Goal: Transaction & Acquisition: Purchase product/service

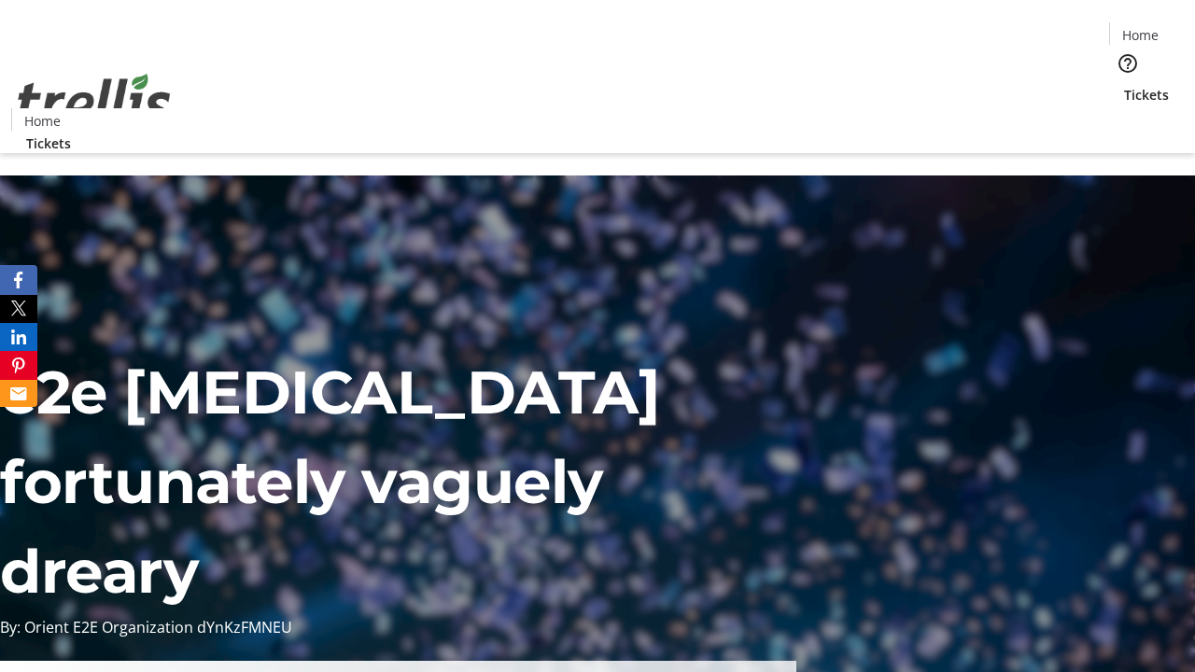
click at [1124, 85] on span "Tickets" at bounding box center [1146, 95] width 45 height 20
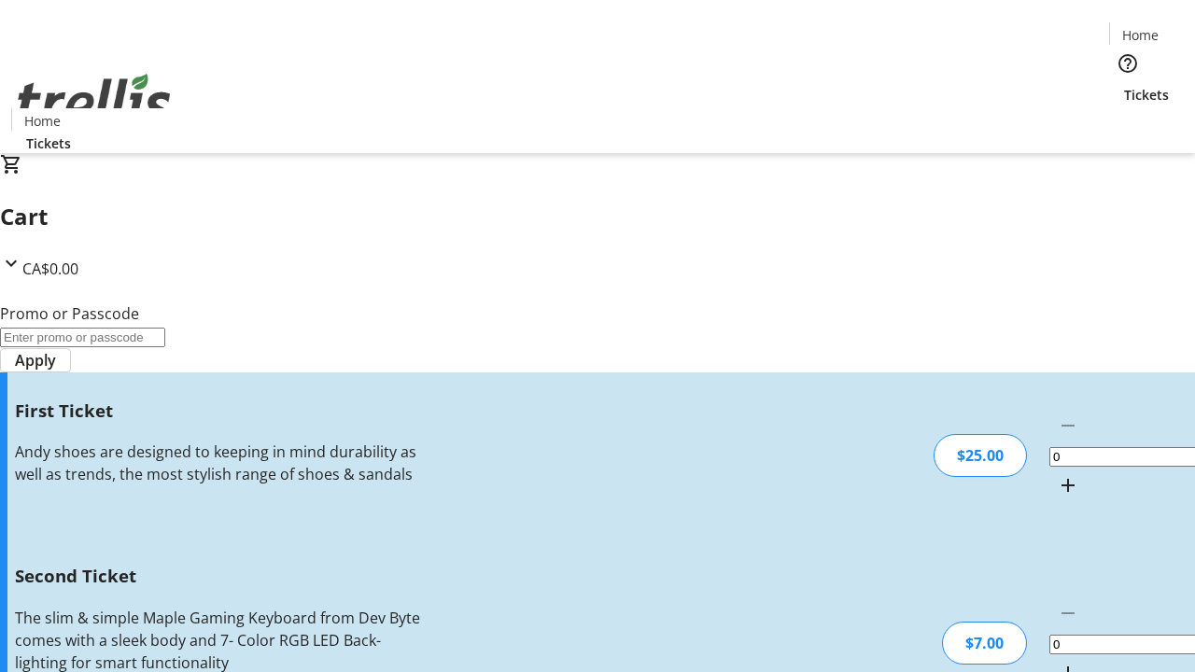
click at [1057, 474] on mat-icon "Increment by one" at bounding box center [1068, 485] width 22 height 22
type input "1"
click at [1057, 662] on mat-icon "Increment by one" at bounding box center [1068, 673] width 22 height 22
type input "2"
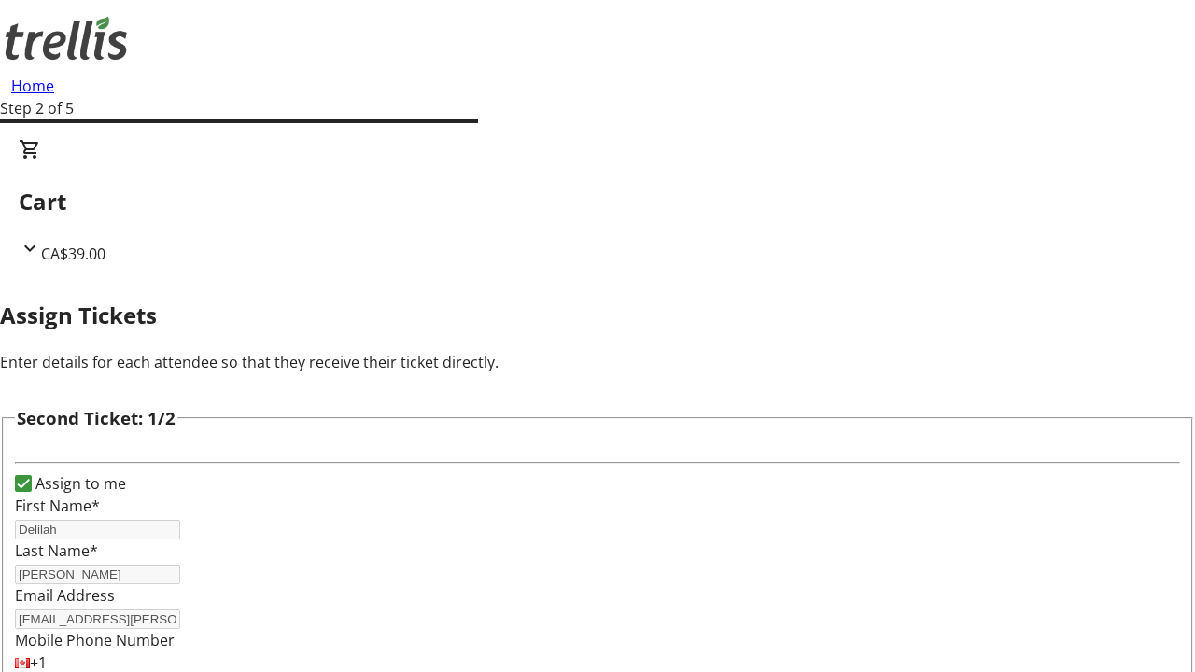
type input "Delilah"
type input "[PERSON_NAME]"
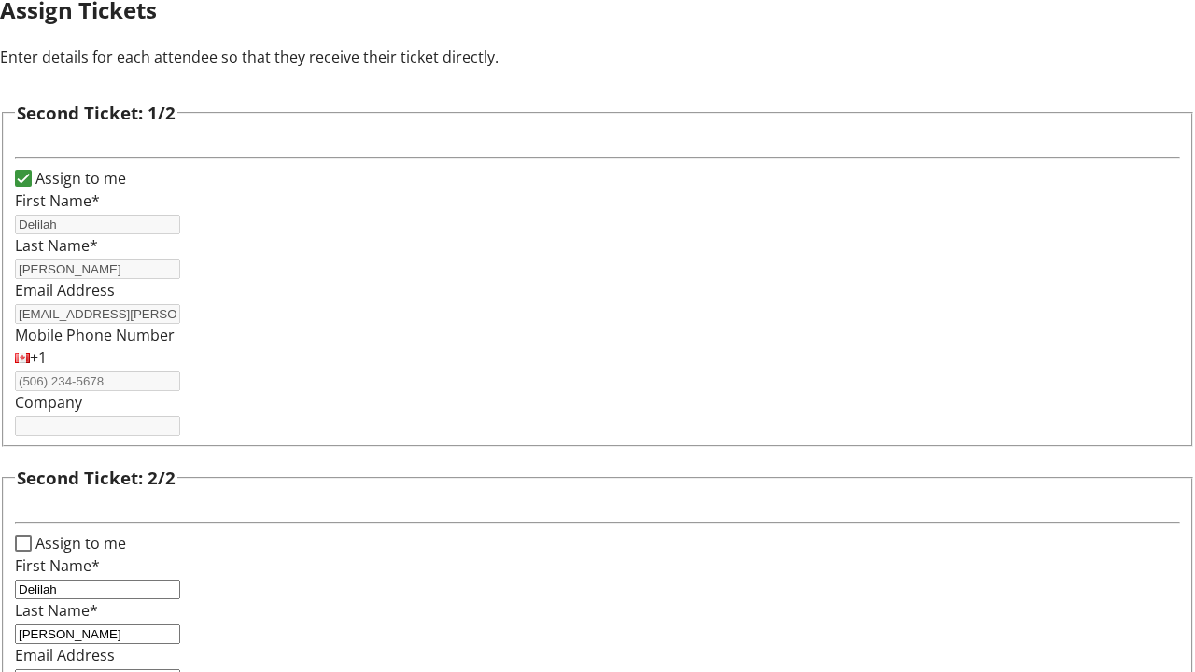
type input "[EMAIL_ADDRESS][PERSON_NAME][DOMAIN_NAME]"
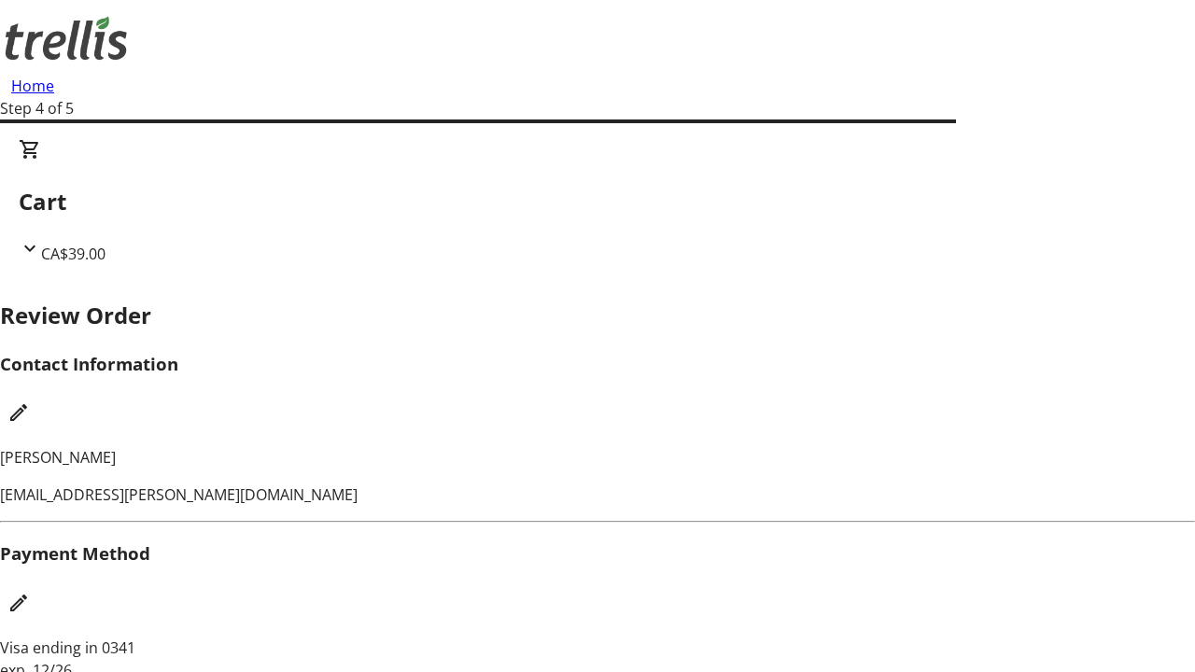
click at [30, 401] on mat-icon "Edit Contact Information" at bounding box center [18, 412] width 22 height 22
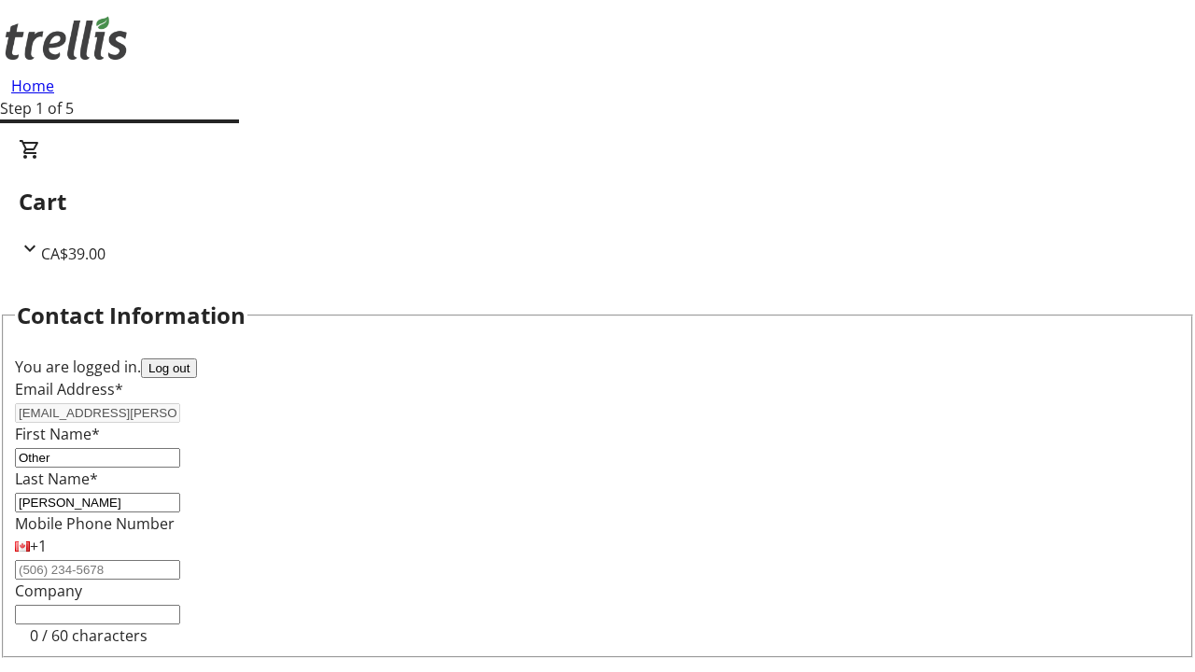
type input "Other"
type input "Name"
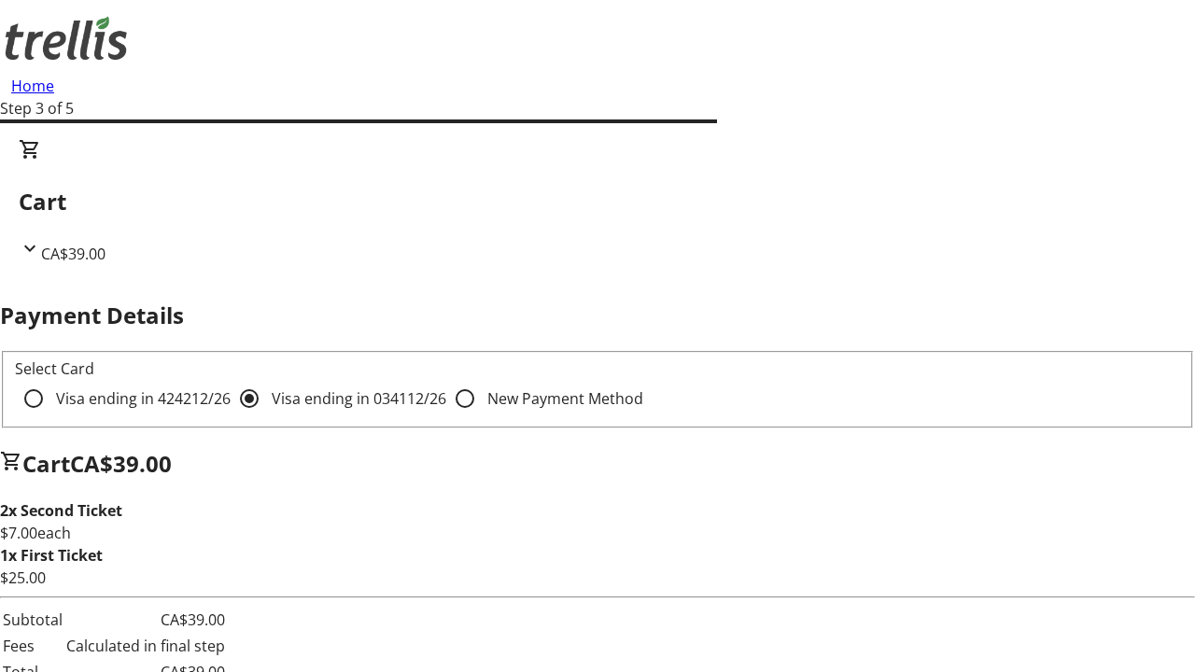
click at [52, 380] on input "Visa ending in 4242 12/26" at bounding box center [33, 398] width 37 height 37
radio input "true"
